Goal: Communication & Community: Participate in discussion

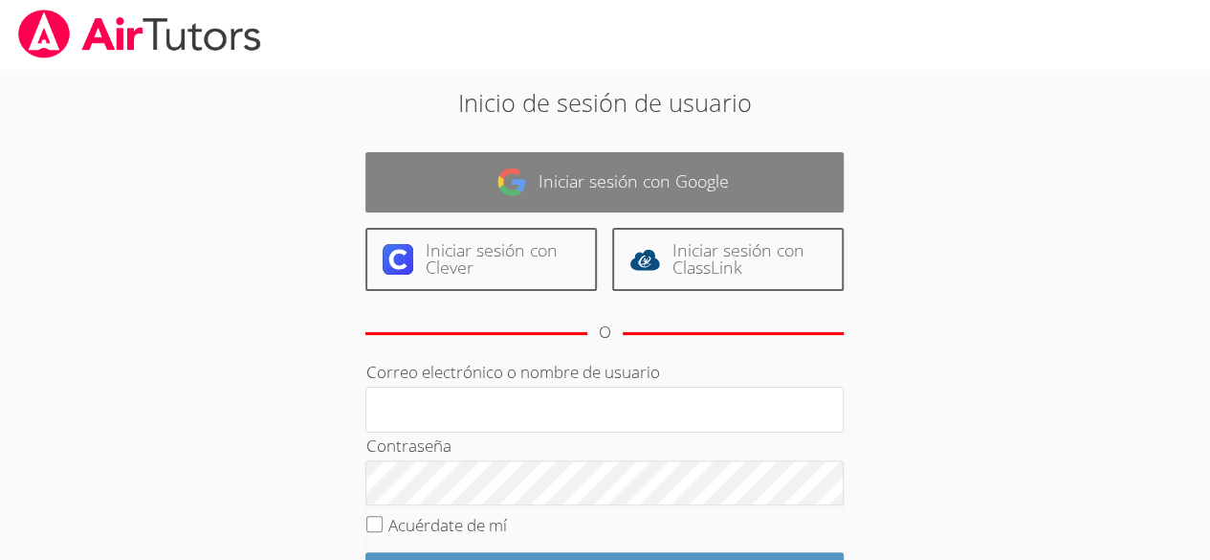
click at [715, 201] on link "Iniciar sesión con Google" at bounding box center [604, 182] width 478 height 60
click at [710, 169] on font "Iniciar sesión con Google" at bounding box center [634, 180] width 190 height 23
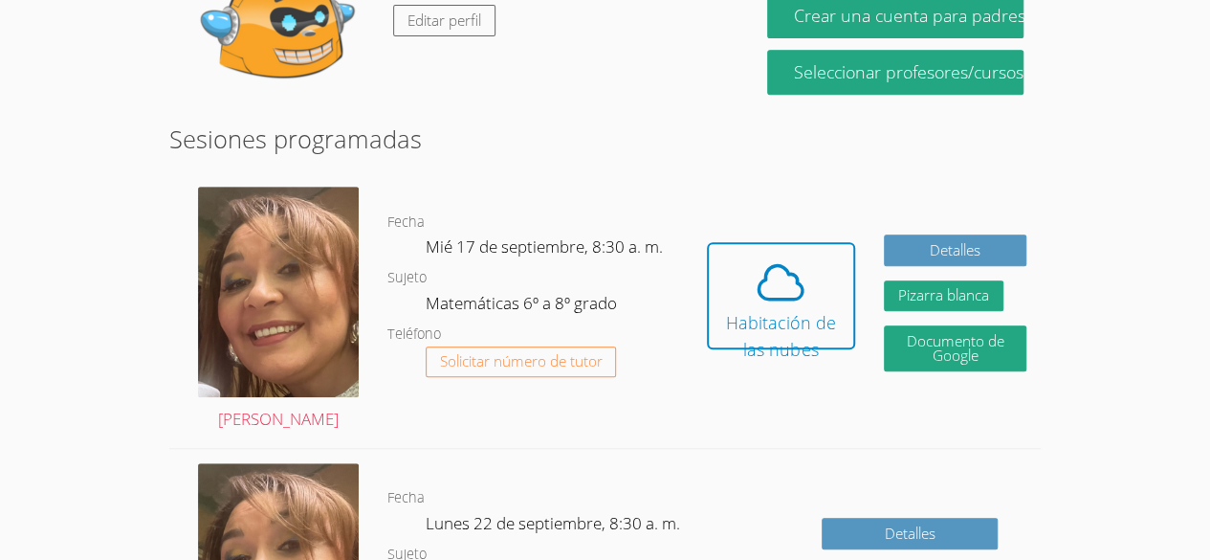
scroll to position [409, 0]
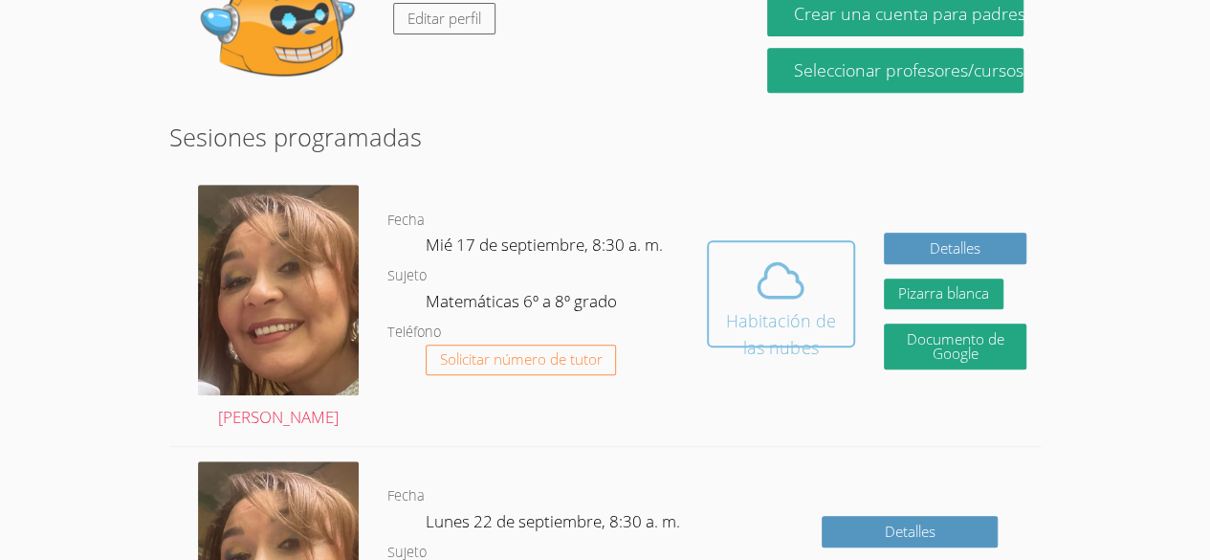
click at [788, 309] on font "Habitación de las nubes" at bounding box center [781, 334] width 110 height 50
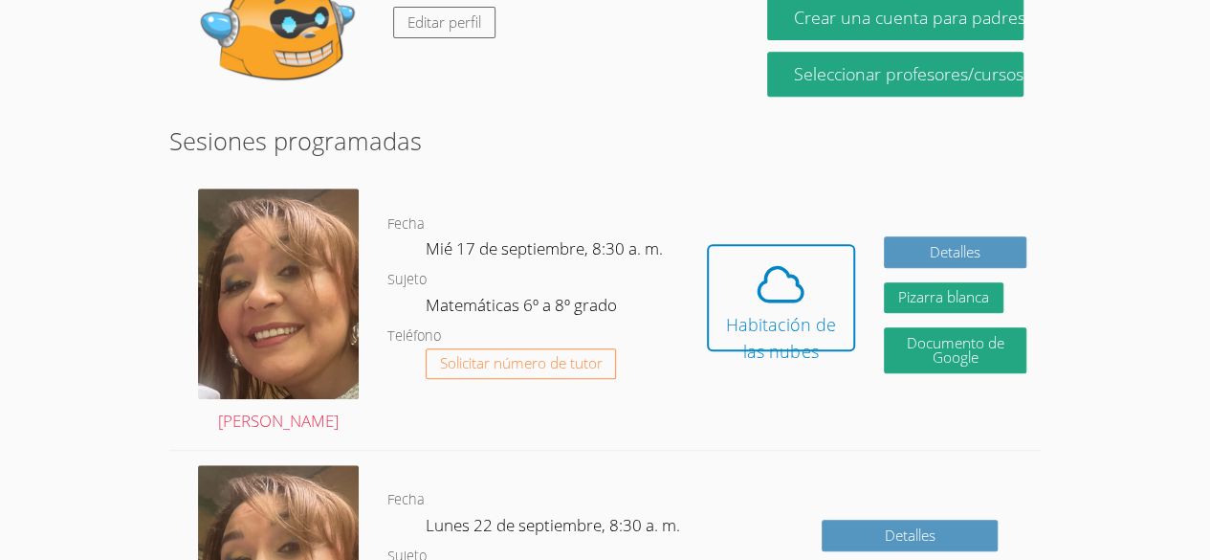
scroll to position [407, 0]
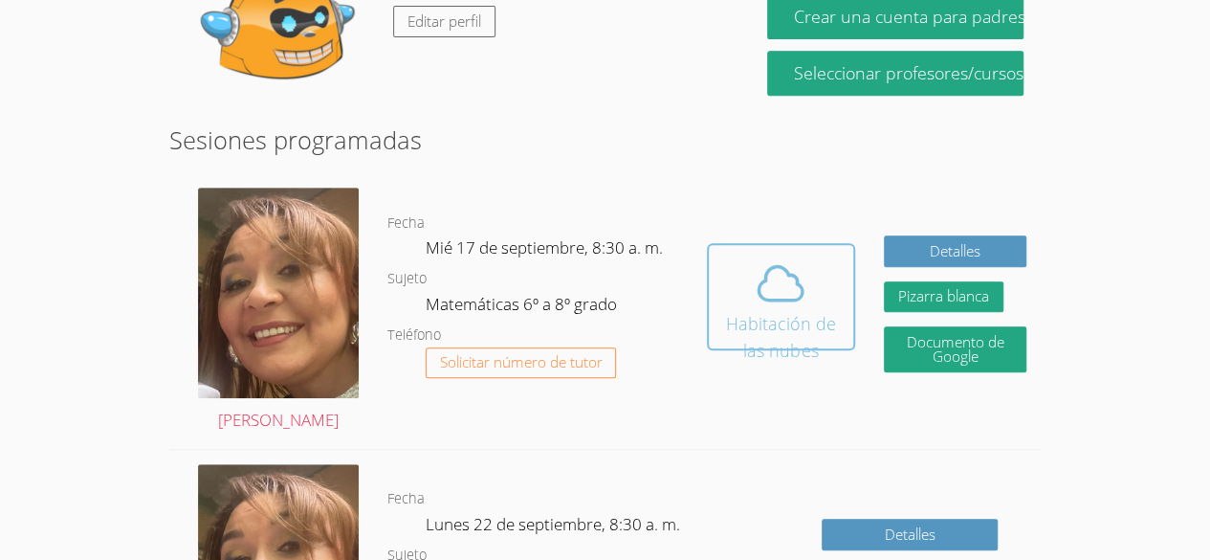
click at [798, 266] on icon at bounding box center [781, 282] width 44 height 33
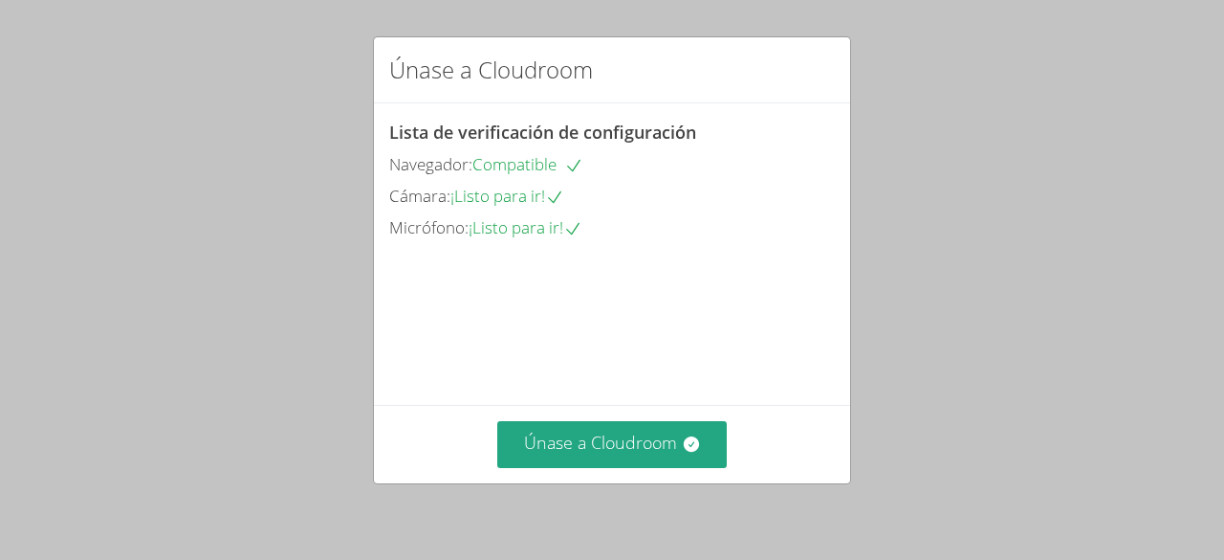
click at [1046, 268] on div "Únase a Cloudroom Lista de verificación de configuración Navegador: Compatible …" at bounding box center [612, 280] width 1224 height 560
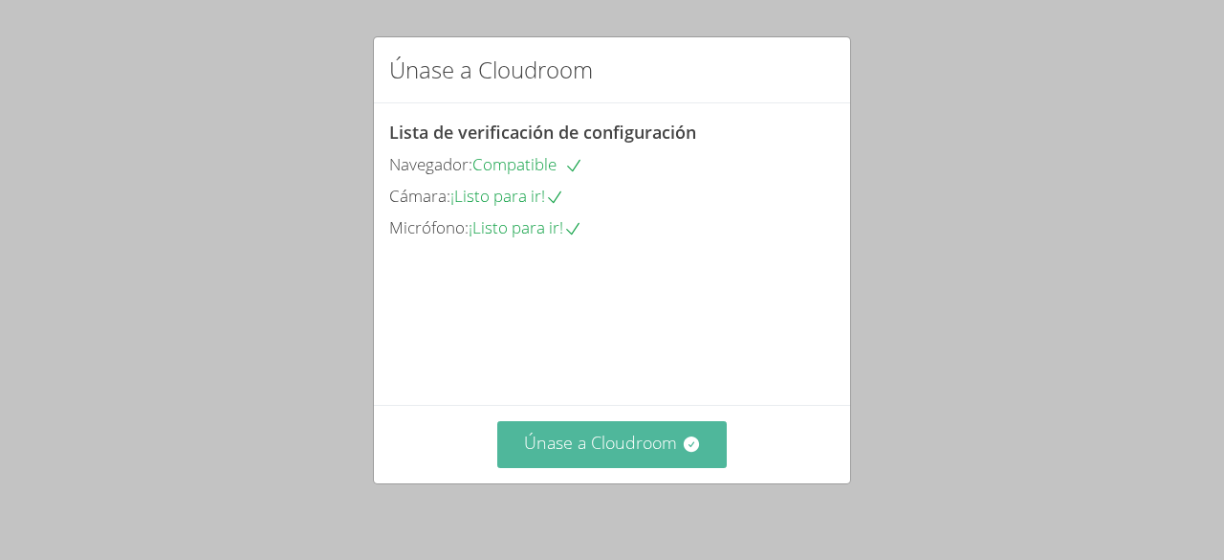
click at [709, 439] on button "Únase a Cloudroom" at bounding box center [612, 444] width 231 height 47
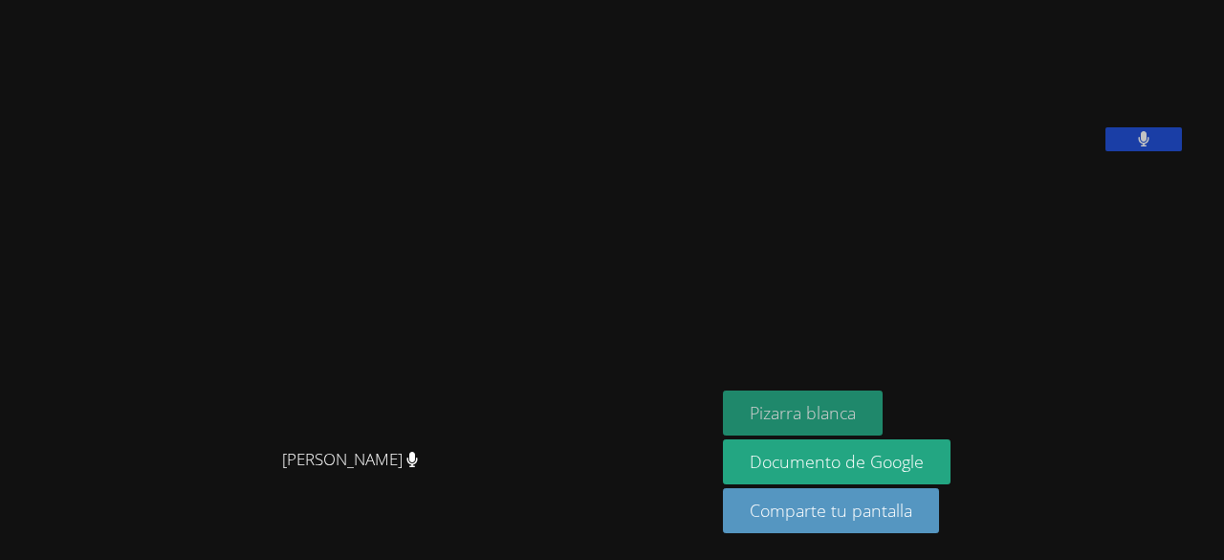
click at [799, 415] on font "Pizarra blanca" at bounding box center [803, 412] width 106 height 23
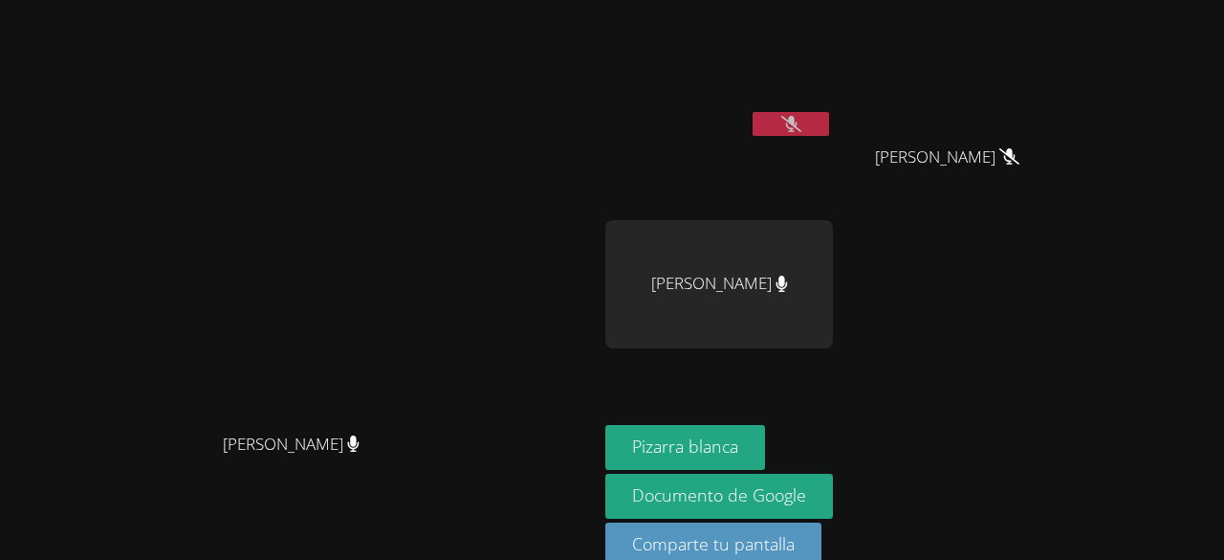
click at [829, 115] on button at bounding box center [791, 124] width 77 height 24
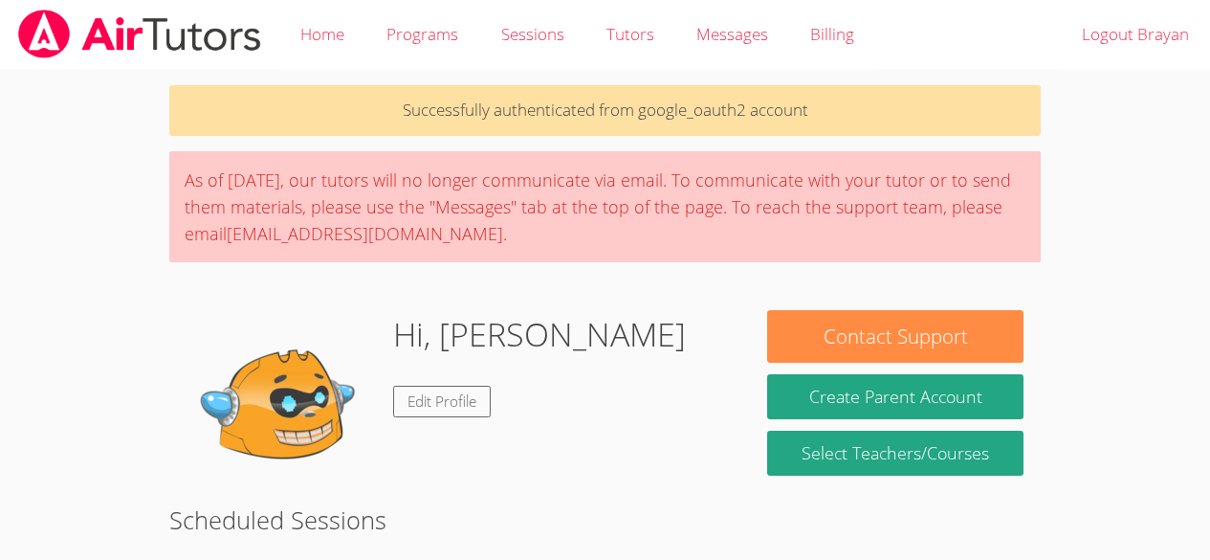
scroll to position [407, 0]
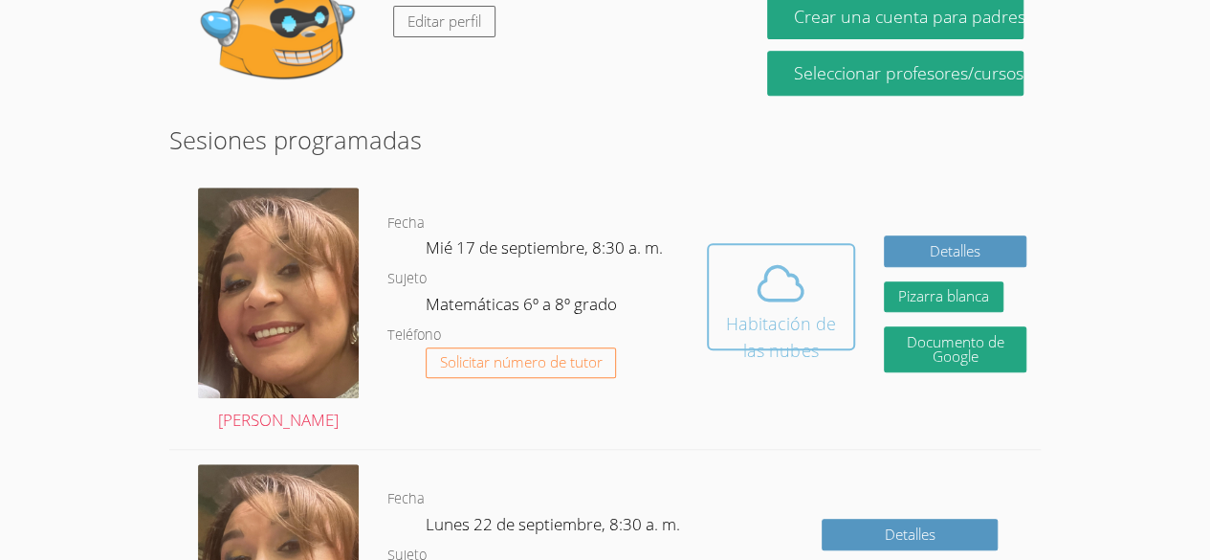
click at [749, 274] on span at bounding box center [780, 283] width 121 height 54
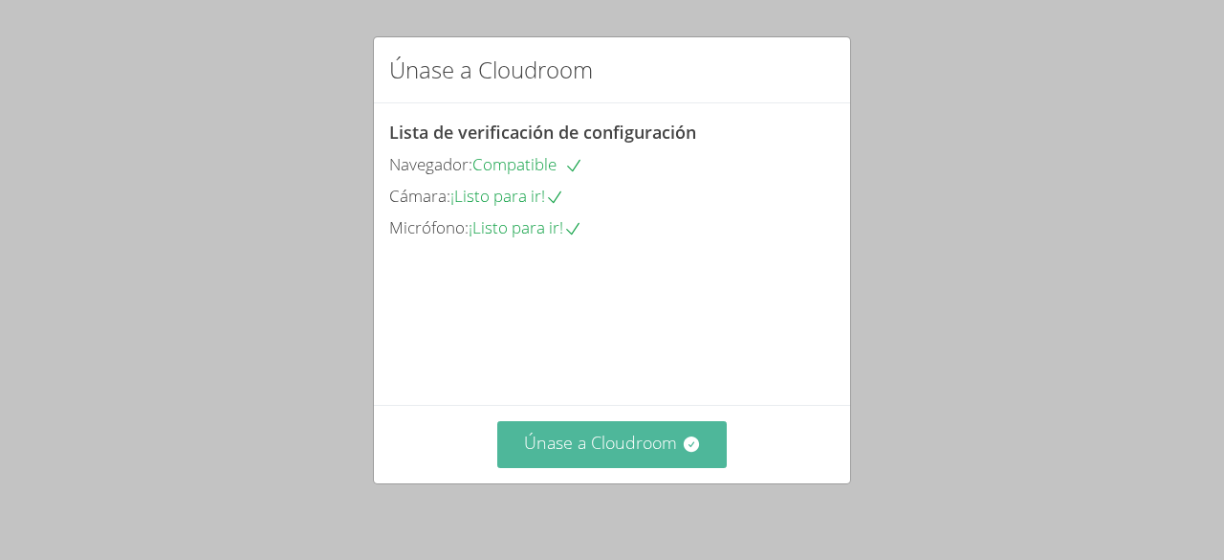
click at [532, 441] on font "Únase a Cloudroom" at bounding box center [600, 441] width 153 height 23
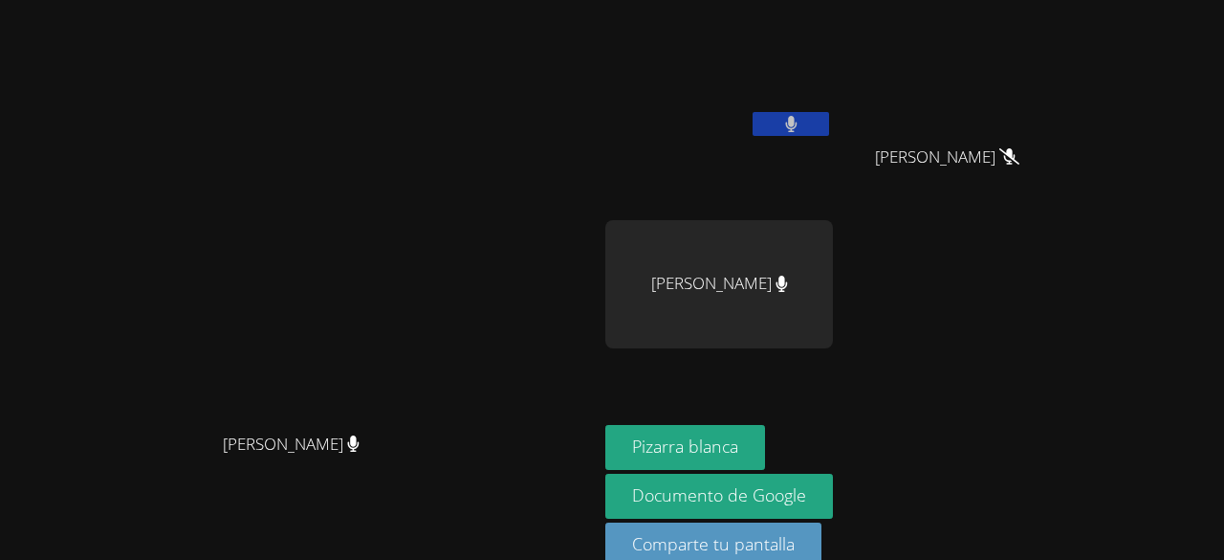
click at [798, 127] on icon at bounding box center [791, 124] width 12 height 16
click at [1016, 169] on span "Kender Miranda Temaj" at bounding box center [947, 157] width 137 height 28
click at [1015, 160] on icon at bounding box center [1008, 156] width 11 height 16
drag, startPoint x: 1121, startPoint y: 100, endPoint x: 994, endPoint y: 196, distance: 159.2
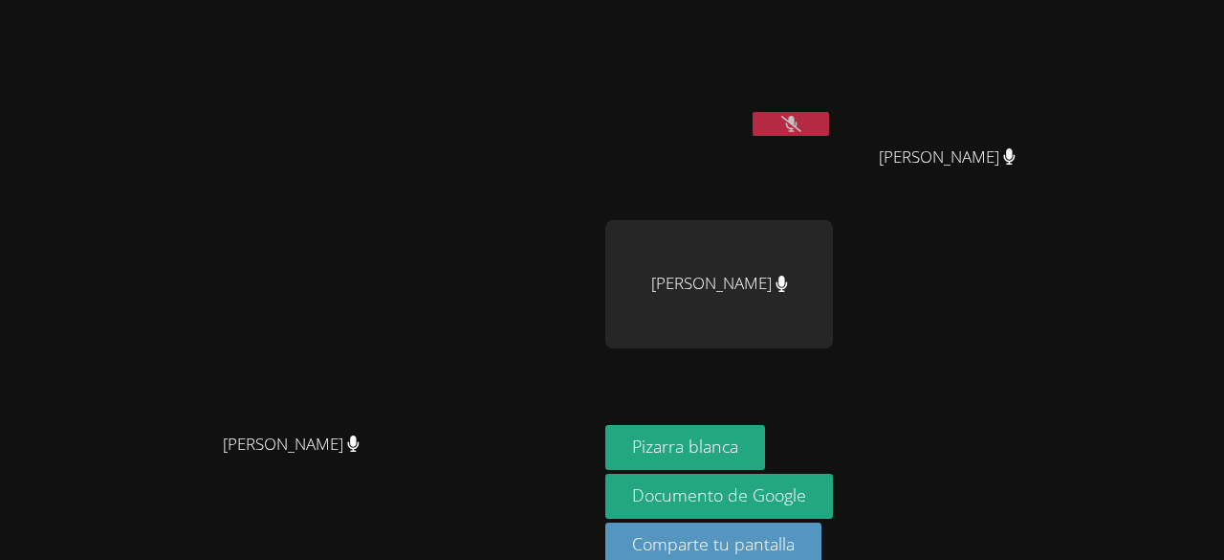
click at [994, 196] on div "Kender Miranda Temaj Kender Miranda Temaj" at bounding box center [955, 110] width 228 height 205
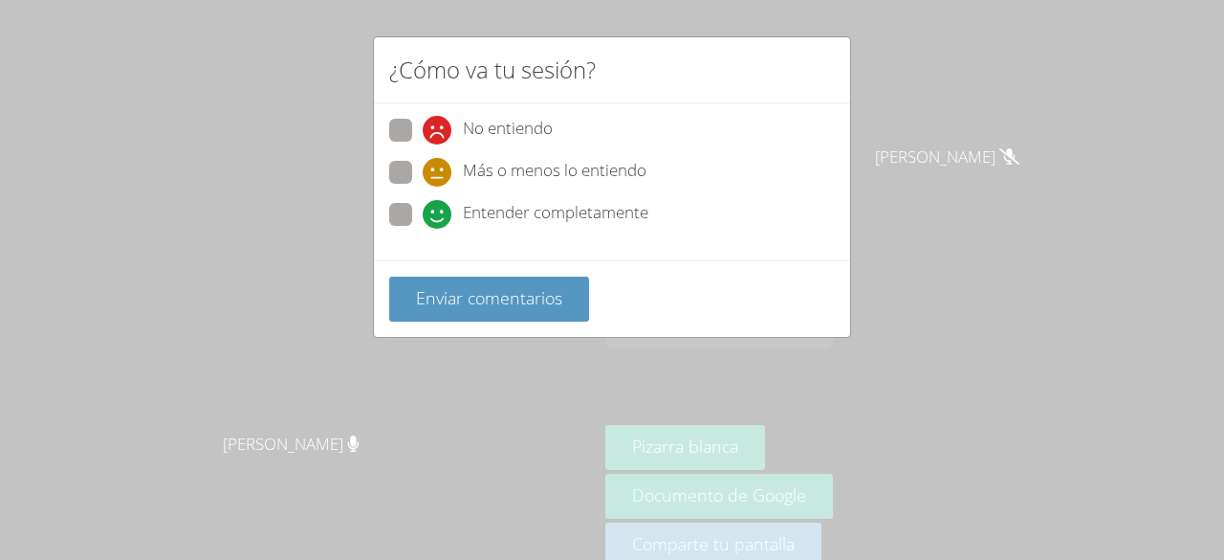
click at [596, 212] on font "Entender completamente" at bounding box center [556, 212] width 186 height 22
click at [439, 212] on input "Entender completamente" at bounding box center [431, 211] width 16 height 16
radio input "true"
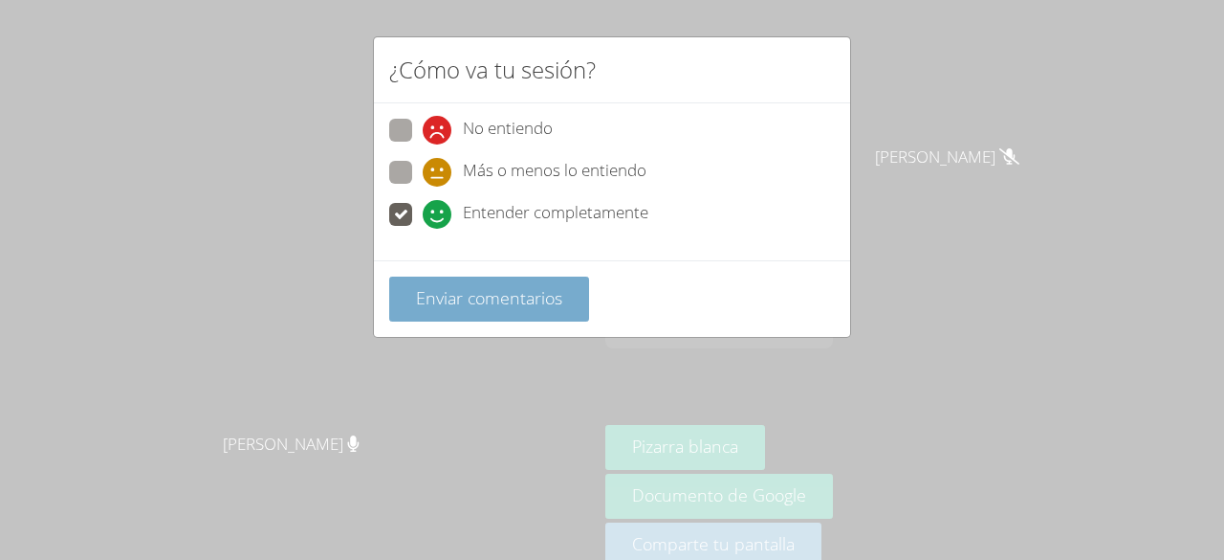
click at [568, 295] on button "Enviar comentarios" at bounding box center [489, 298] width 200 height 45
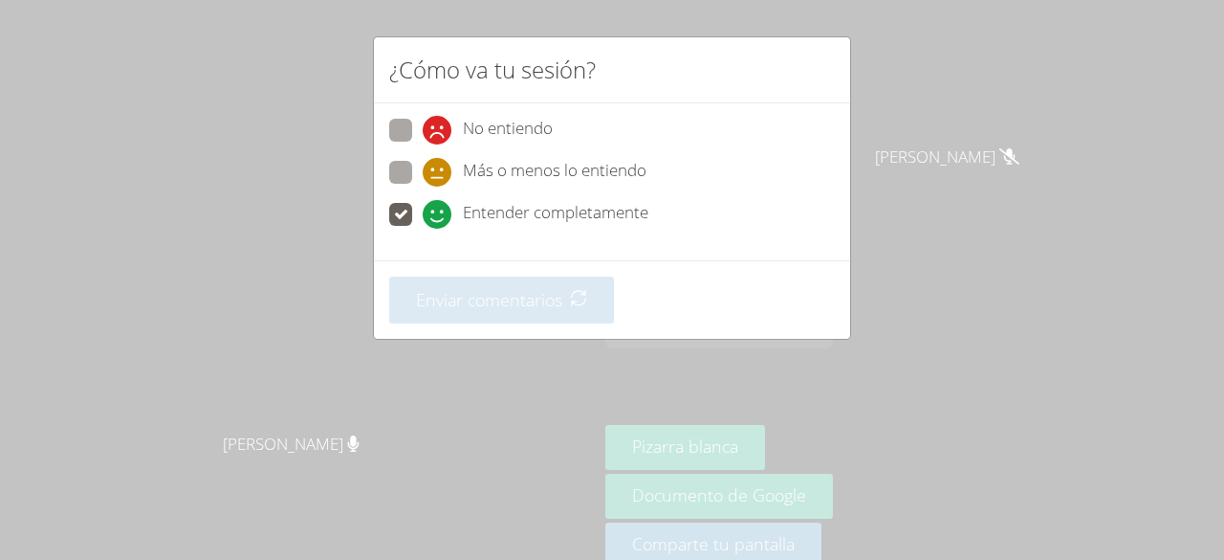
click at [602, 264] on div "Enviar comentarios" at bounding box center [612, 299] width 476 height 78
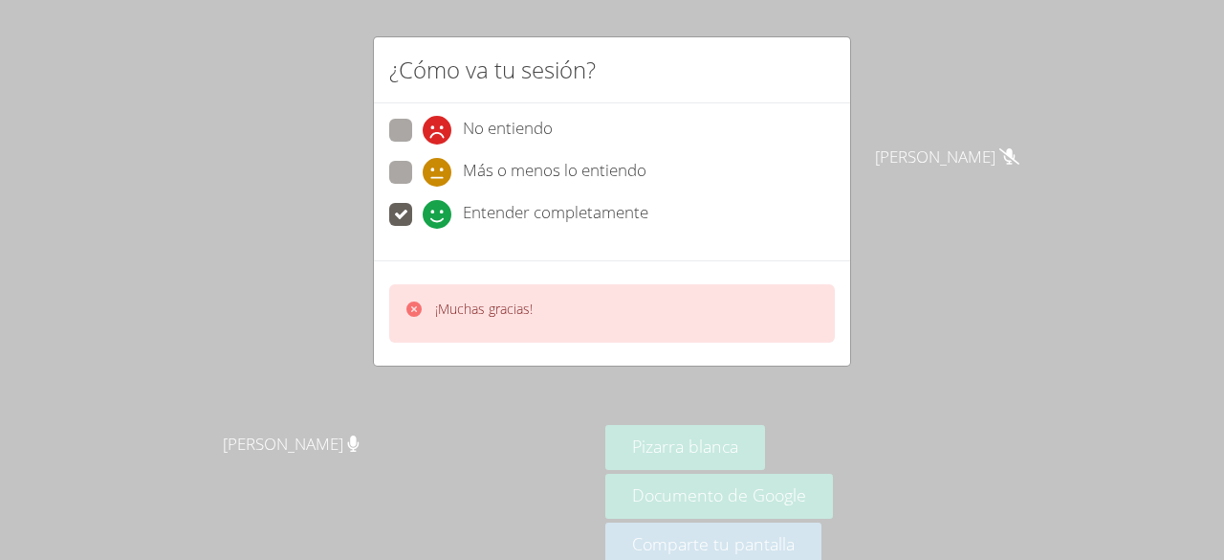
click at [620, 302] on div "¡Muchas gracias!" at bounding box center [612, 313] width 446 height 58
click at [630, 292] on div "¡Muchas gracias!" at bounding box center [612, 313] width 446 height 58
click at [627, 277] on div "¡Muchas gracias!" at bounding box center [612, 312] width 476 height 105
click at [626, 318] on div "¡Muchas gracias!" at bounding box center [612, 313] width 446 height 58
click at [632, 311] on div "¡Muchas gracias!" at bounding box center [612, 313] width 446 height 58
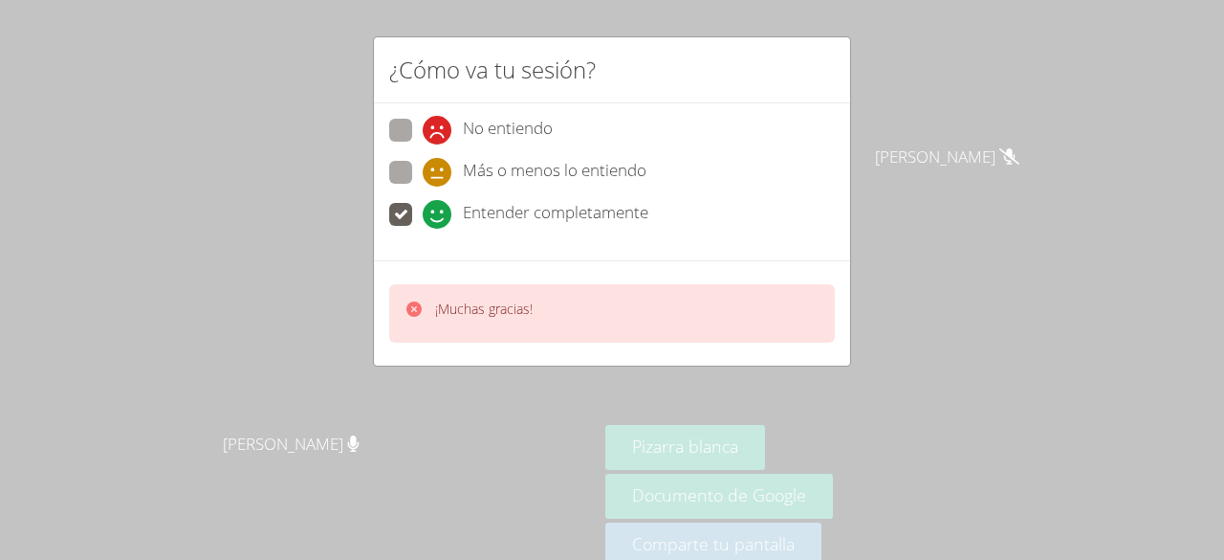
click at [649, 308] on div "¡Muchas gracias!" at bounding box center [612, 313] width 446 height 58
click at [654, 290] on div "¡Muchas gracias!" at bounding box center [612, 313] width 446 height 58
click at [658, 325] on div "¡Muchas gracias!" at bounding box center [612, 313] width 446 height 58
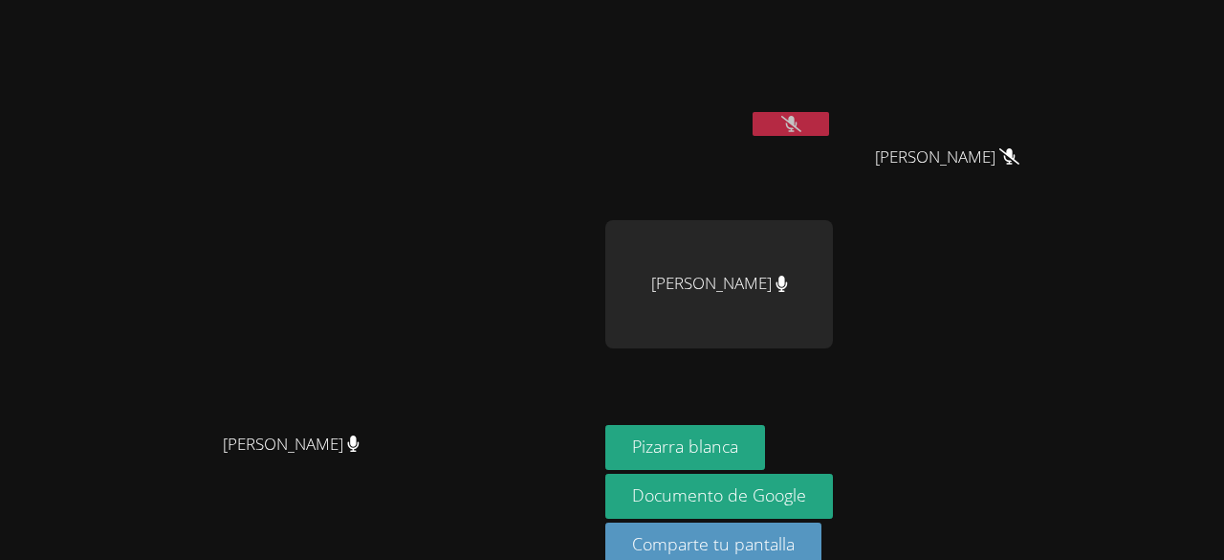
click at [443, 310] on video at bounding box center [299, 259] width 287 height 328
click at [1068, 74] on video at bounding box center [955, 72] width 228 height 128
click at [1020, 156] on icon at bounding box center [1010, 156] width 20 height 16
click at [1020, 153] on icon at bounding box center [1010, 156] width 20 height 16
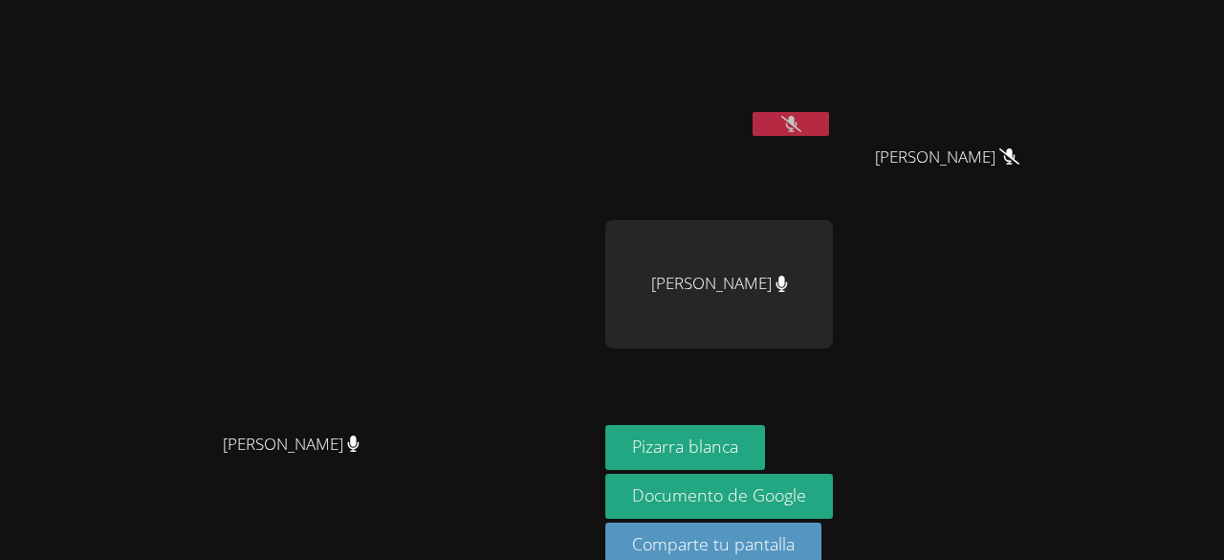
click at [1068, 153] on div "Kender Miranda Temaj" at bounding box center [955, 174] width 228 height 77
click at [1076, 157] on aside "Brayan Juan Méndez Kender Miranda Temaj Kender Miranda Temaj Melani López Cruz …" at bounding box center [837, 297] width 478 height 594
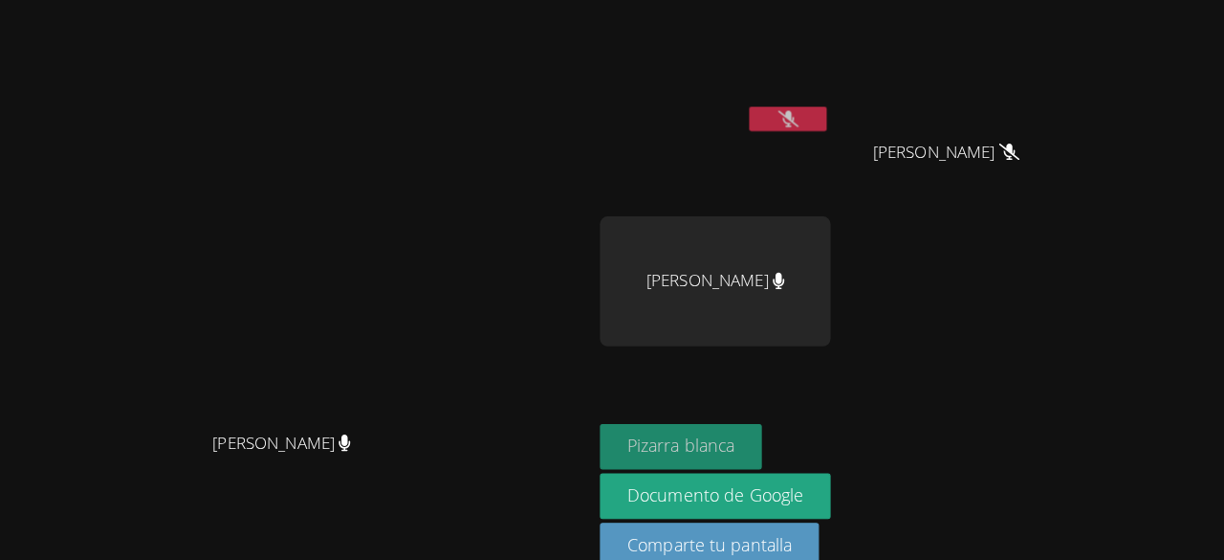
click at [765, 425] on button "Pizarra blanca" at bounding box center [685, 447] width 160 height 45
